Goal: Subscribe to service/newsletter

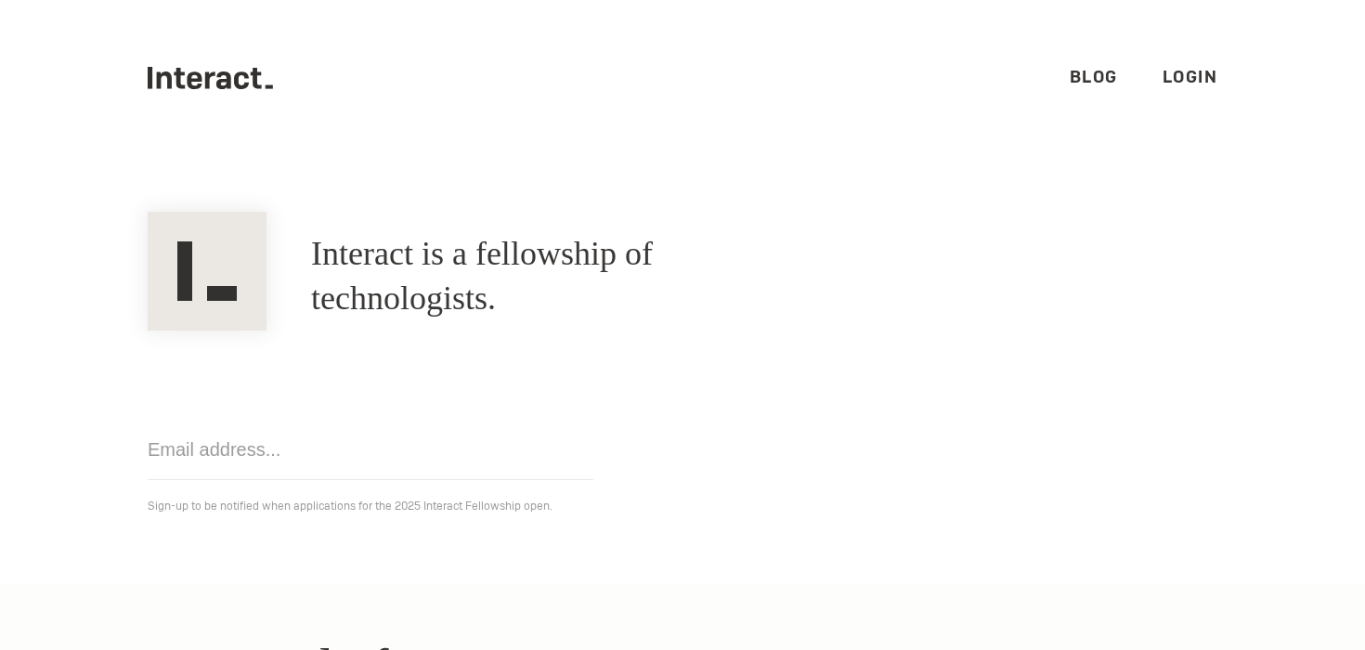
click at [307, 450] on input "email" at bounding box center [371, 450] width 446 height 60
type input "mfburnett@gmail.com"
click input "Get notified" at bounding box center [0, 0] width 0 height 0
click at [395, 462] on input "mfburnett@gmail.com" at bounding box center [371, 450] width 446 height 60
click input "Get notified" at bounding box center [0, 0] width 0 height 0
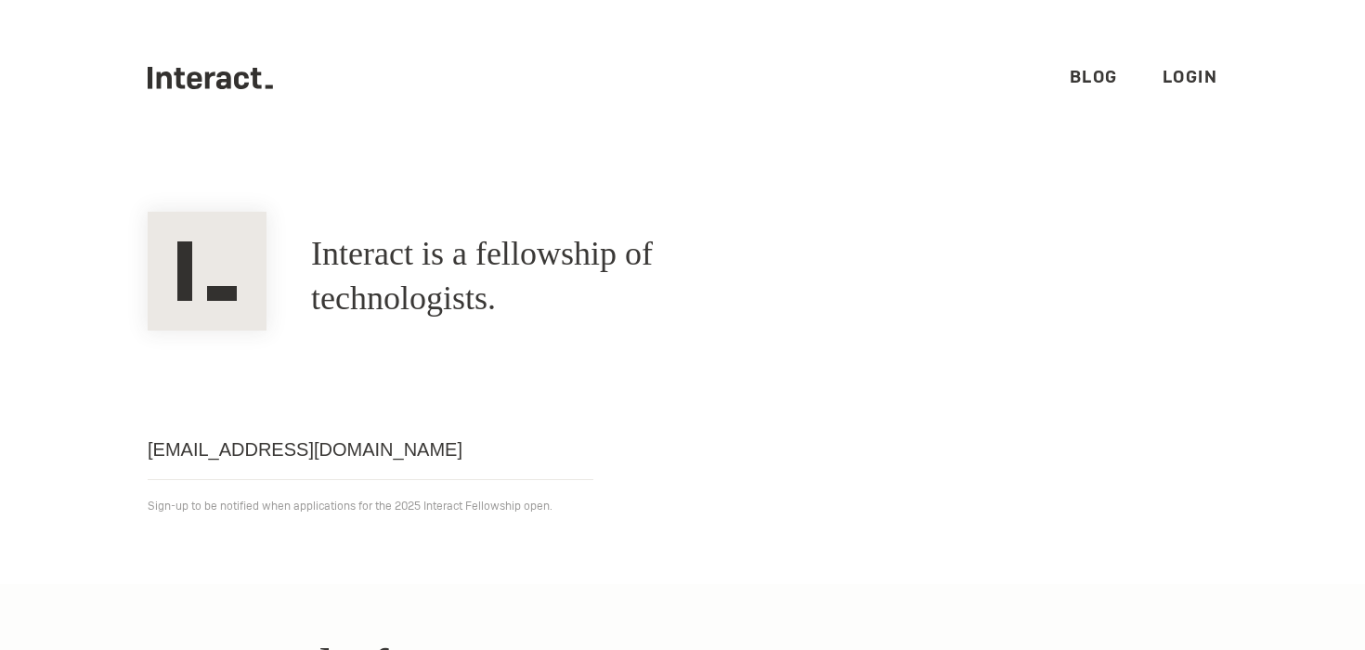
click at [756, 406] on div "mfburnett@gmail.com Get notified Sign-up to be notified when applications for t…" at bounding box center [682, 424] width 1114 height 187
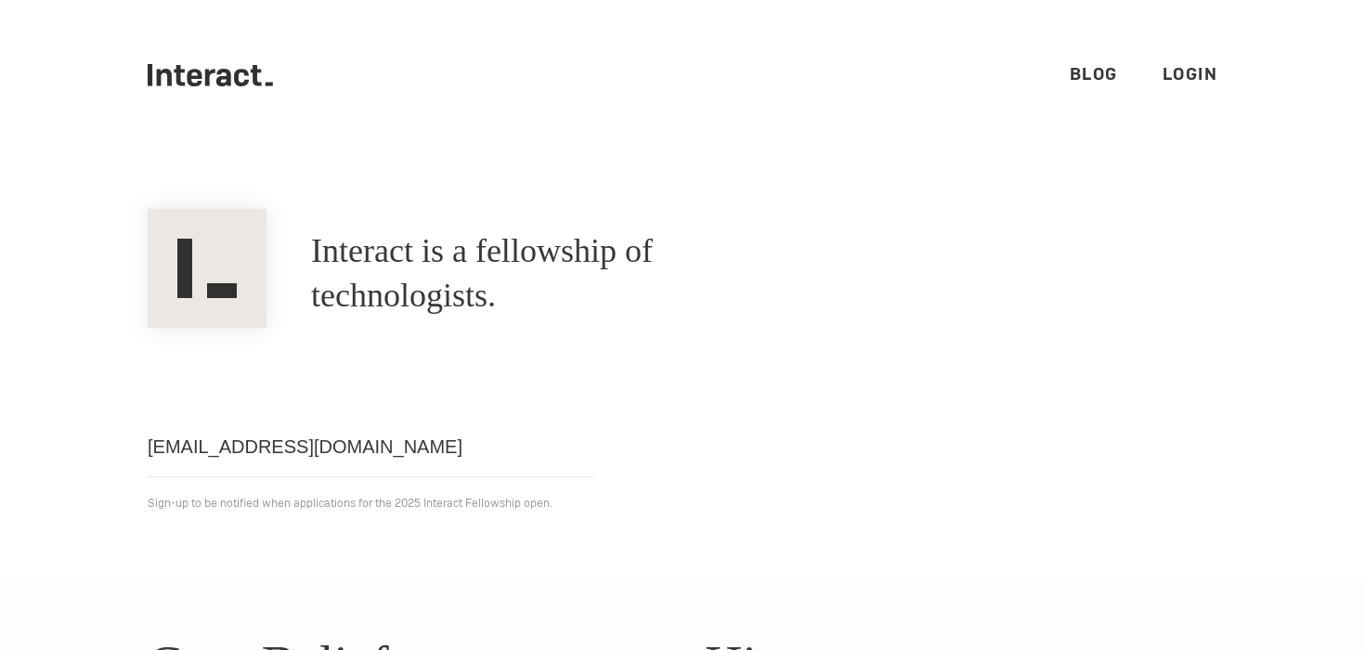
scroll to position [5, 0]
click at [419, 505] on p "Sign-up to be notified when applications for the 2025 Interact Fellowship open." at bounding box center [683, 501] width 1070 height 22
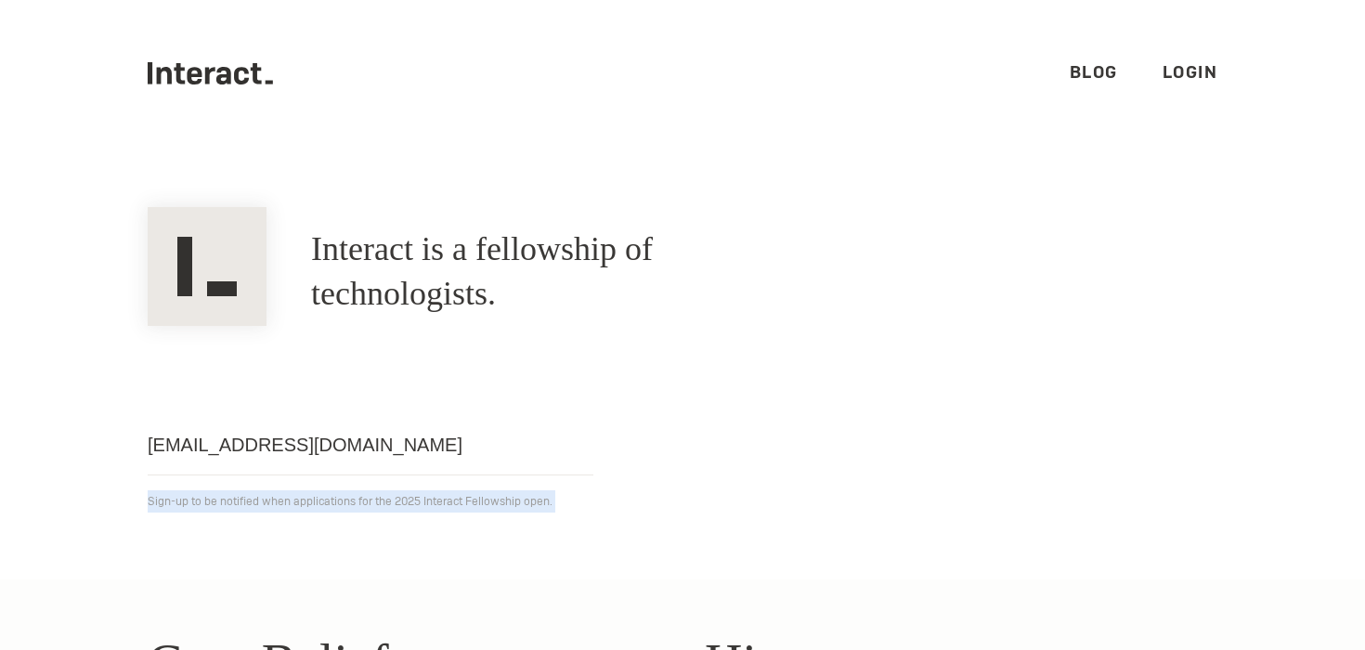
click at [419, 505] on p "Sign-up to be notified when applications for the 2025 Interact Fellowship open." at bounding box center [683, 501] width 1070 height 22
click at [453, 505] on p "Sign-up to be notified when applications for the 2025 Interact Fellowship open." at bounding box center [683, 501] width 1070 height 22
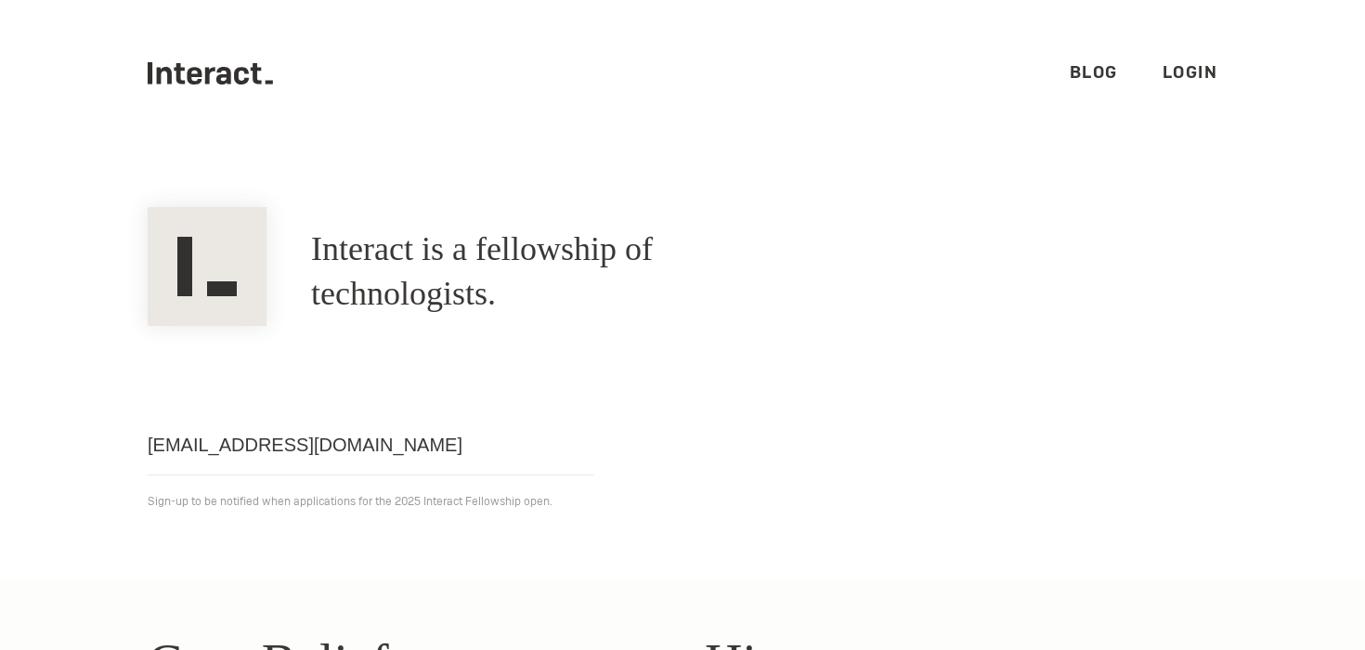
click at [531, 547] on section "Interact is a fellowship of technologists. A fellowship of technologists. mfbur…" at bounding box center [682, 365] width 1365 height 428
